Goal: Task Accomplishment & Management: Manage account settings

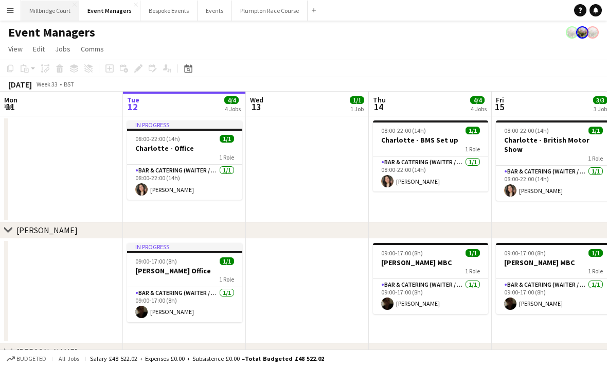
click at [38, 9] on button "[GEOGRAPHIC_DATA]" at bounding box center [50, 11] width 58 height 20
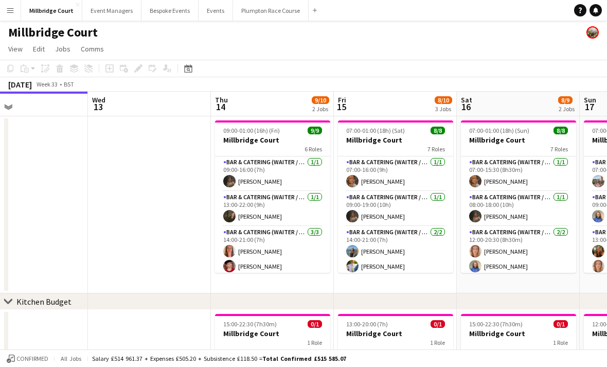
scroll to position [0, 405]
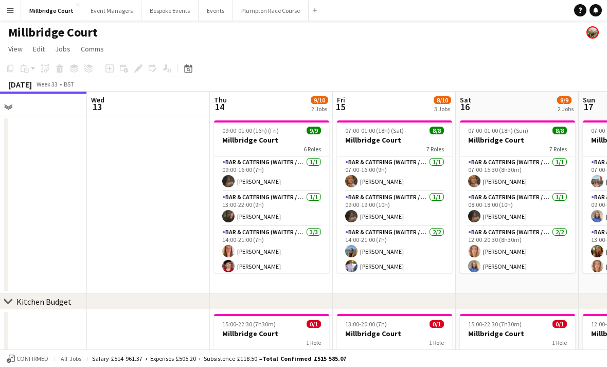
click at [334, 268] on app-date-cell "07:00-01:00 (18h) (Sat) 8/8 Millbridge Court 7 Roles Bar & Catering (Waiter / w…" at bounding box center [394, 204] width 123 height 177
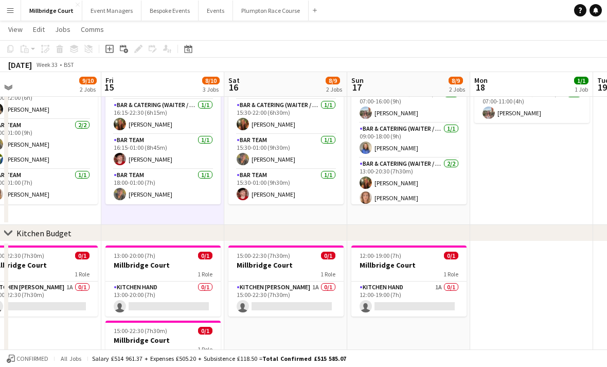
scroll to position [0, 266]
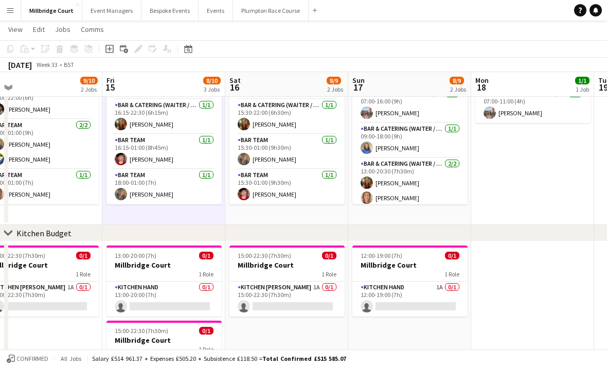
click at [499, 226] on div "chevron-right Kitchen Budget" at bounding box center [303, 233] width 607 height 16
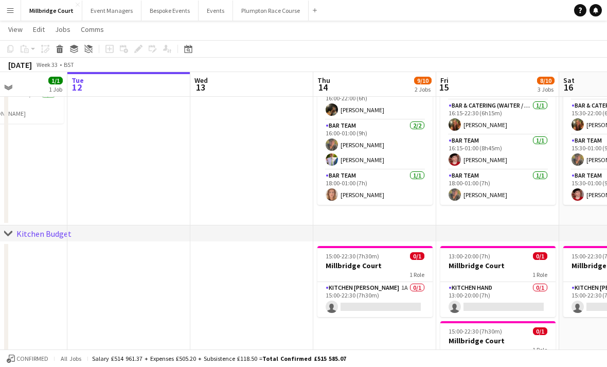
scroll to position [0, 343]
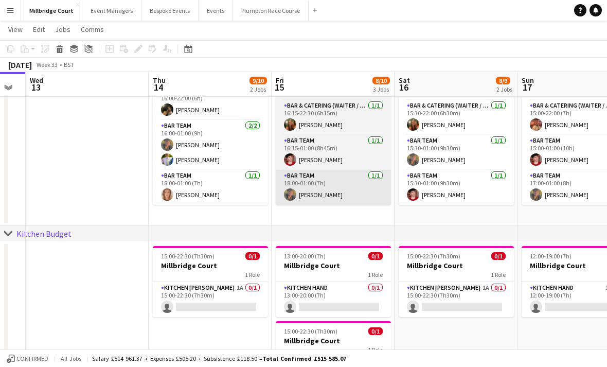
click at [357, 178] on app-card-role "Bar Team [DATE] 18:00-01:00 (7h) [PERSON_NAME]" at bounding box center [333, 187] width 115 height 35
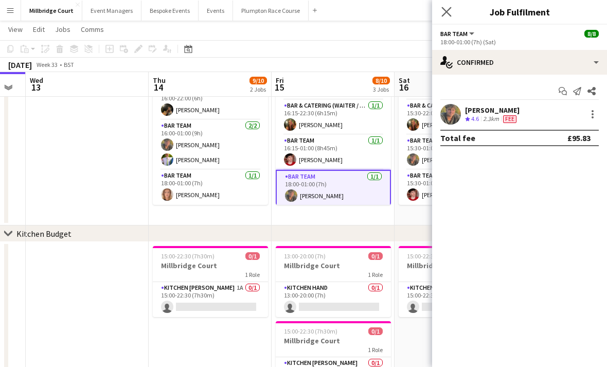
click at [448, 17] on app-icon "Close pop-in" at bounding box center [446, 12] width 15 height 15
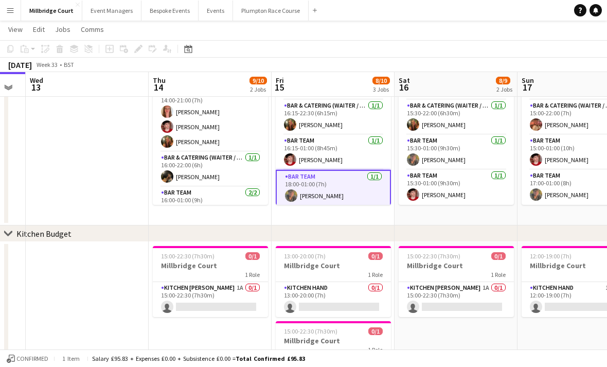
scroll to position [71, 0]
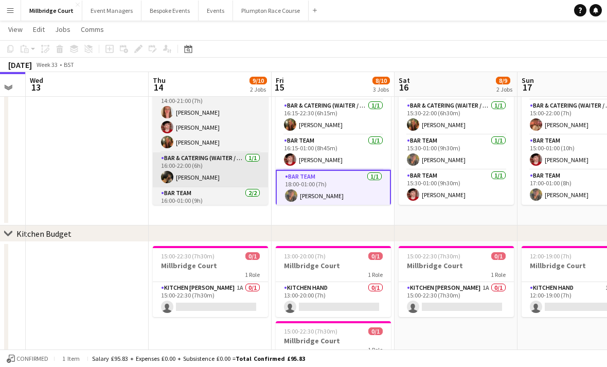
click at [218, 181] on app-card-role "Bar & Catering (Waiter / waitress) [DATE] 16:00-22:00 (6h) [PERSON_NAME]" at bounding box center [210, 169] width 115 height 35
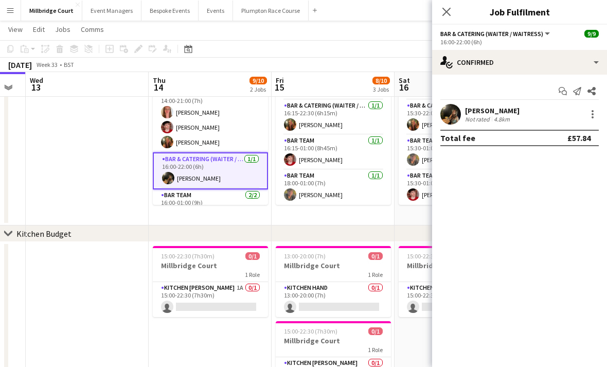
click at [462, 116] on div "[PERSON_NAME] Not rated 4.8km" at bounding box center [519, 114] width 175 height 21
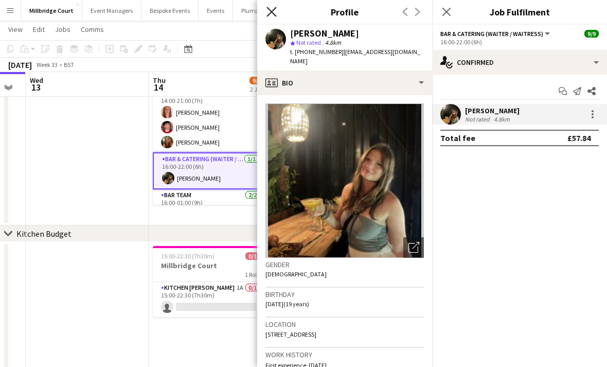
click at [275, 15] on icon at bounding box center [271, 12] width 10 height 10
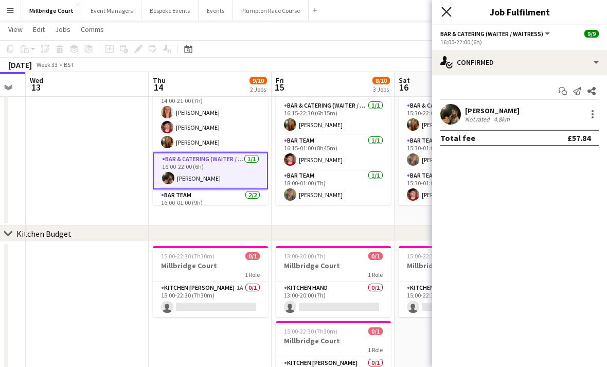
click at [446, 11] on icon at bounding box center [446, 12] width 10 height 10
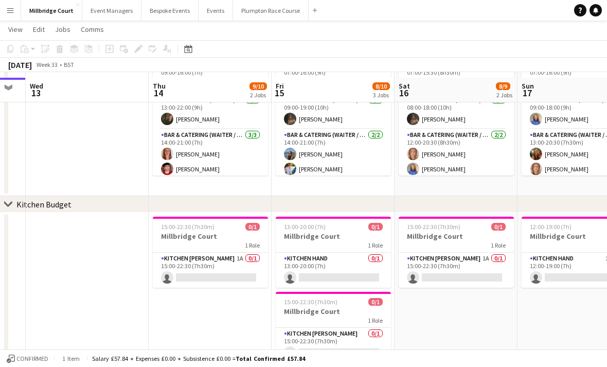
scroll to position [0, 0]
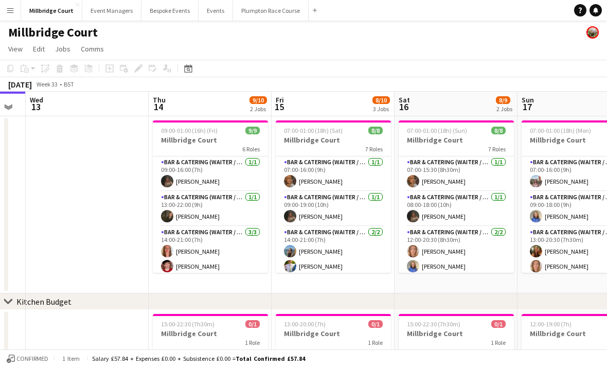
click at [263, 358] on span "Total Confirmed £57.84" at bounding box center [270, 358] width 69 height 8
